Goal: Complete application form

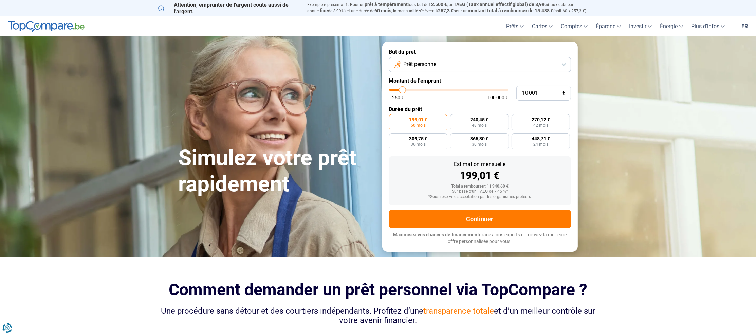
type input "90 750"
type input "90750"
click at [494, 89] on input "range" at bounding box center [448, 90] width 119 height 2
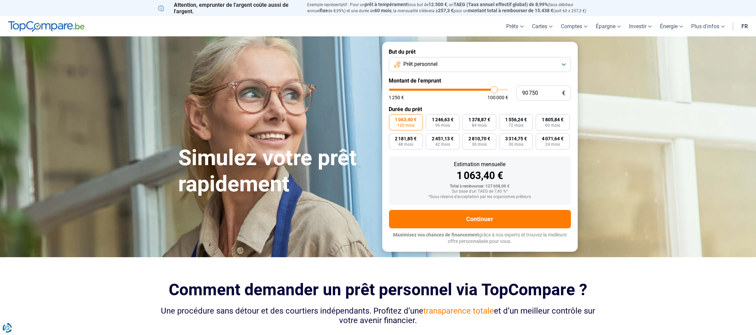
type input "82 250"
type input "82250"
click at [485, 89] on input "range" at bounding box center [448, 90] width 119 height 2
type input "85 750"
type input "85750"
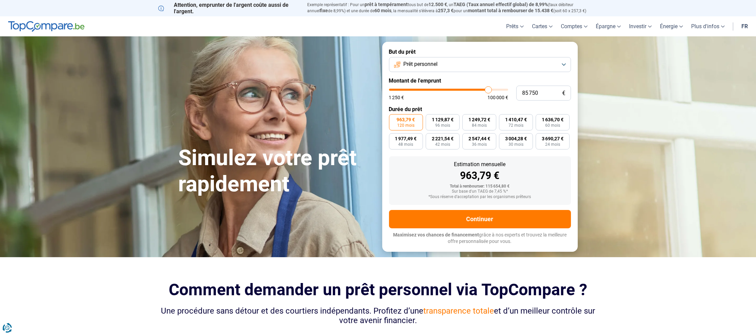
click at [488, 89] on input "range" at bounding box center [448, 90] width 119 height 2
click at [489, 89] on input "range" at bounding box center [448, 90] width 119 height 2
drag, startPoint x: 546, startPoint y: 90, endPoint x: 500, endPoint y: 84, distance: 46.6
click at [500, 84] on form "But du prêt Prêt personnel Montant de l'emprunt 85 750 € 1 250 € 100 000 € Duré…" at bounding box center [480, 147] width 196 height 210
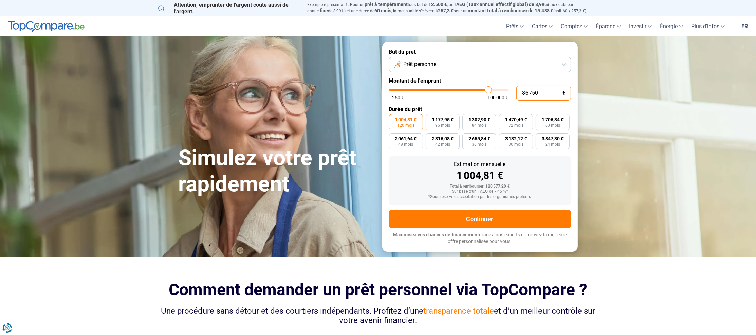
type input "8"
type input "1250"
type input "85"
type input "1250"
type input "850"
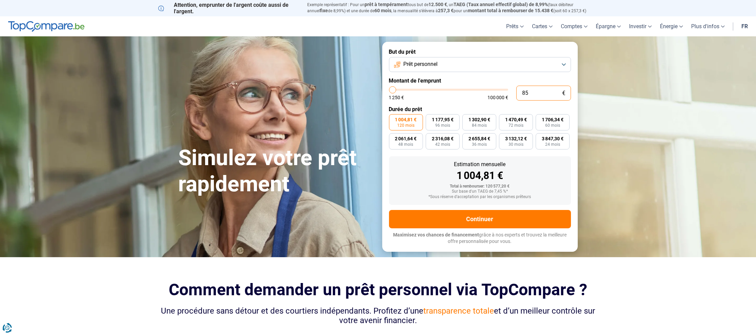
type input "1250"
type input "8 500"
type input "8500"
type input "85 000"
type input "85000"
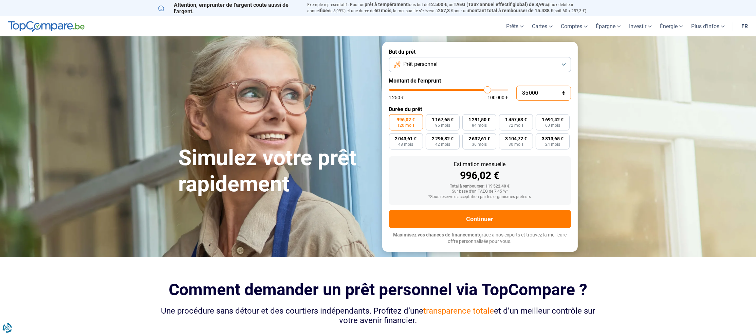
type input "85 000"
click at [494, 64] on button "Prêt personnel" at bounding box center [480, 64] width 182 height 15
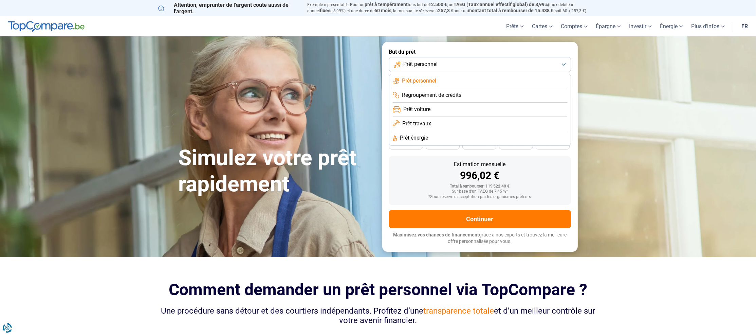
click at [416, 122] on span "Prêt travaux" at bounding box center [416, 123] width 29 height 7
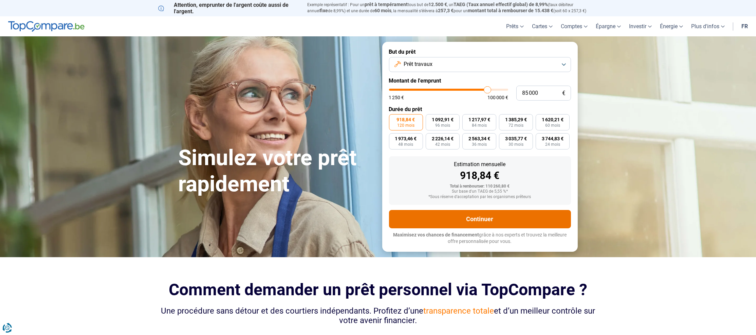
click at [481, 218] on button "Continuer" at bounding box center [480, 219] width 182 height 18
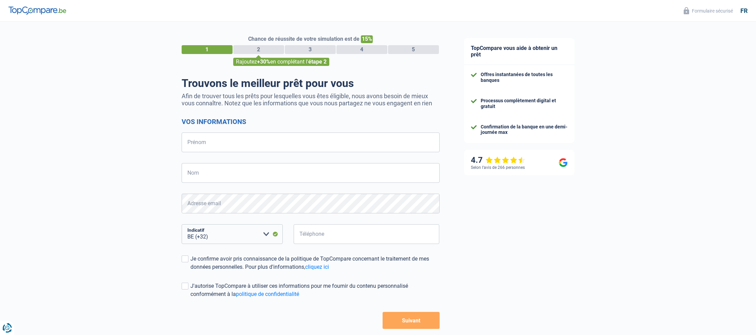
select select "32"
click at [341, 144] on input "Prénom" at bounding box center [311, 142] width 258 height 20
type input "[PERSON_NAME]"
type input "VARSAK"
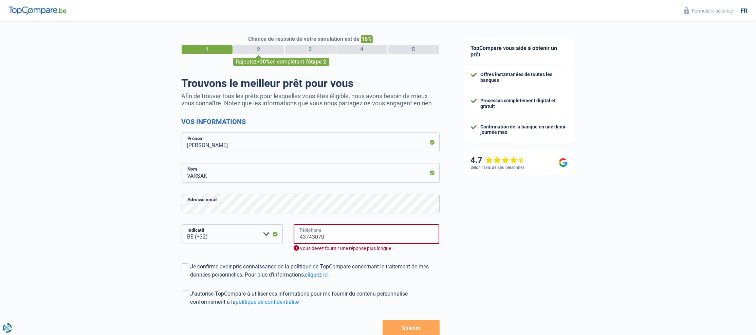
drag, startPoint x: 337, startPoint y: 238, endPoint x: 282, endPoint y: 233, distance: 54.6
click at [282, 233] on div "BE (+32) LU (+352) Veuillez sélectionner une option Indicatif 43743070 Téléphon…" at bounding box center [311, 243] width 268 height 38
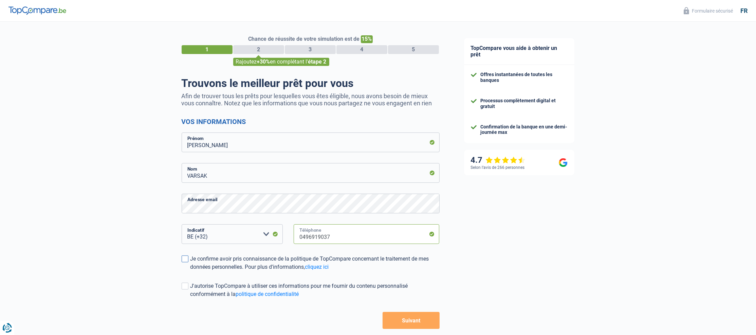
type input "0496919037"
click at [186, 258] on span at bounding box center [185, 258] width 7 height 7
click at [191, 271] on input "Je confirme avoir pris connaissance de la politique de TopCompare concernant le…" at bounding box center [191, 271] width 0 height 0
click at [185, 284] on span at bounding box center [185, 286] width 7 height 7
click at [191, 298] on input "J'autorise TopCompare à utiliser ces informations pour me fournir du contenu pe…" at bounding box center [191, 298] width 0 height 0
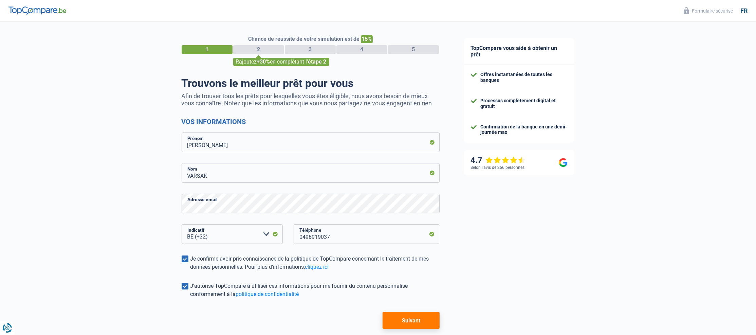
click at [187, 284] on span at bounding box center [185, 286] width 7 height 7
click at [191, 298] on input "J'autorise TopCompare à utiliser ces informations pour me fournir du contenu pe…" at bounding box center [191, 298] width 0 height 0
click at [420, 321] on button "Suivant" at bounding box center [411, 320] width 57 height 17
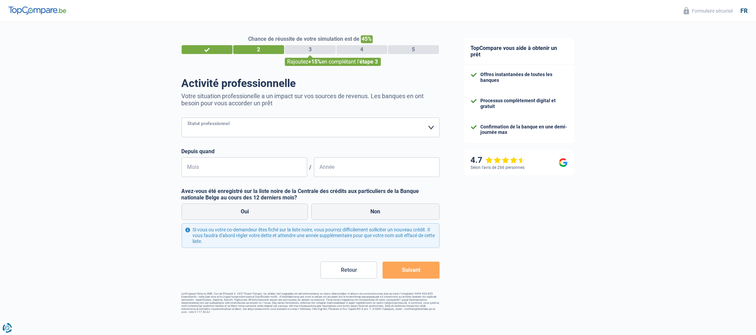
click at [326, 130] on select "Ouvrier Employé privé Employé public Invalide Indépendant Pensionné Chômeur Mut…" at bounding box center [311, 128] width 258 height 20
select select "independent"
click at [182, 118] on select "Ouvrier Employé privé Employé public Invalide Indépendant Pensionné Chômeur Mut…" at bounding box center [311, 128] width 258 height 20
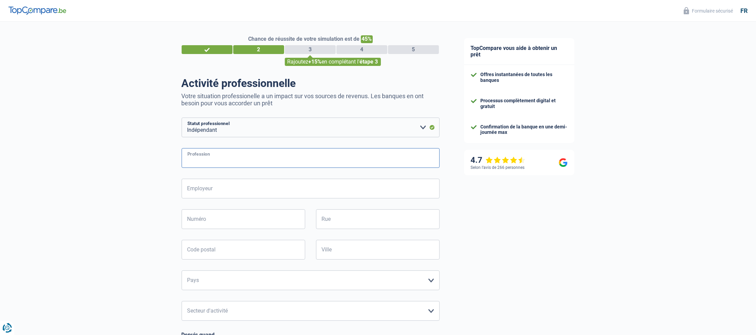
click at [232, 161] on input "Profession" at bounding box center [311, 158] width 258 height 20
click at [234, 183] on input "Employeur" at bounding box center [311, 189] width 258 height 20
click at [262, 159] on input "Profession" at bounding box center [311, 158] width 258 height 20
type input "CEO"
click at [256, 189] on input "Employeur" at bounding box center [311, 189] width 258 height 20
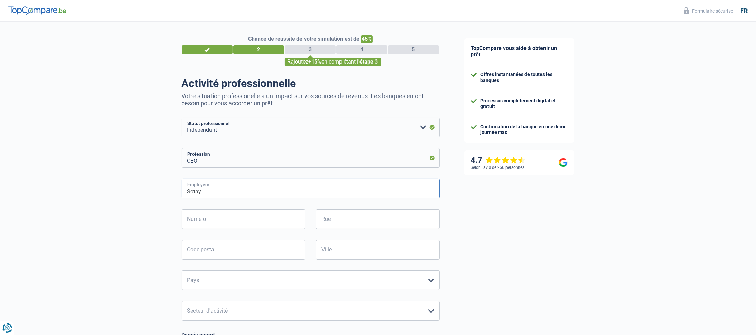
type input "Sotay"
click at [293, 219] on input "Numéro" at bounding box center [244, 219] width 124 height 20
type input "7"
type input "place communale"
type input "4684"
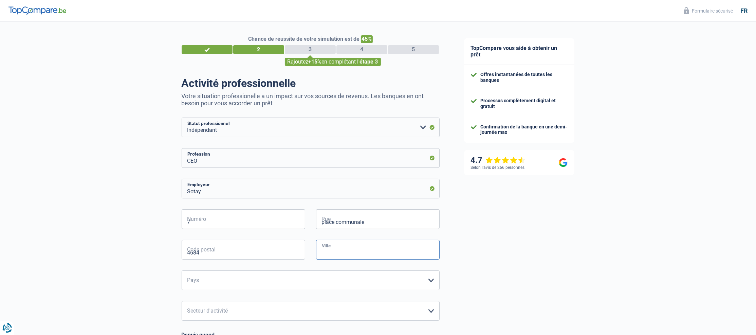
type input "Haccourt"
click at [265, 280] on select "Belgique Luxembourg Veuillez sélectionner une option" at bounding box center [311, 280] width 258 height 20
select select "BE"
click at [182, 271] on select "Belgique Luxembourg Veuillez sélectionner une option" at bounding box center [311, 280] width 258 height 20
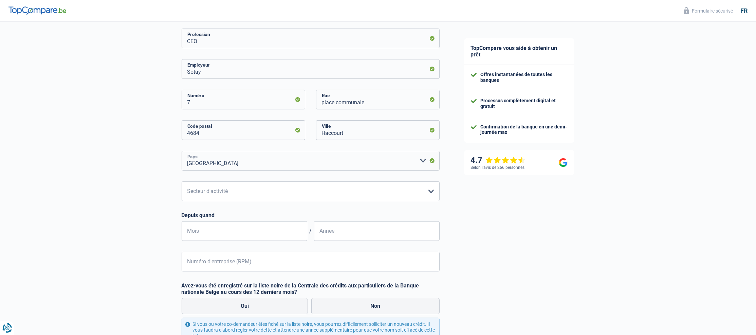
scroll to position [170, 0]
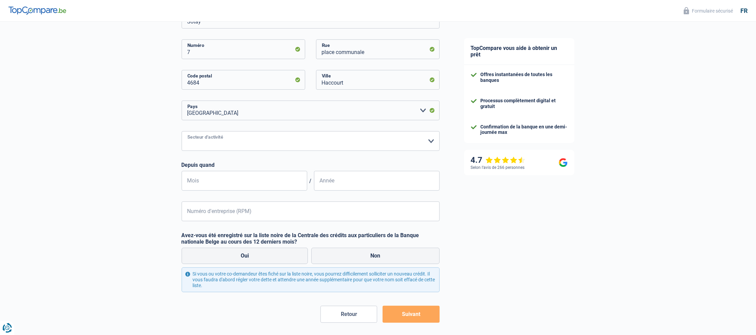
click at [274, 144] on select "Agriculture/Pêche Industrie Horeca Courier/Fitness/Taxi Construction Banques/As…" at bounding box center [311, 141] width 258 height 20
select select "smallCompanies"
click at [182, 131] on select "Agriculture/Pêche Industrie Horeca Courier/Fitness/Taxi Construction Banques/As…" at bounding box center [311, 141] width 258 height 20
click at [272, 182] on input "Mois" at bounding box center [245, 181] width 126 height 20
